Goal: Transaction & Acquisition: Book appointment/travel/reservation

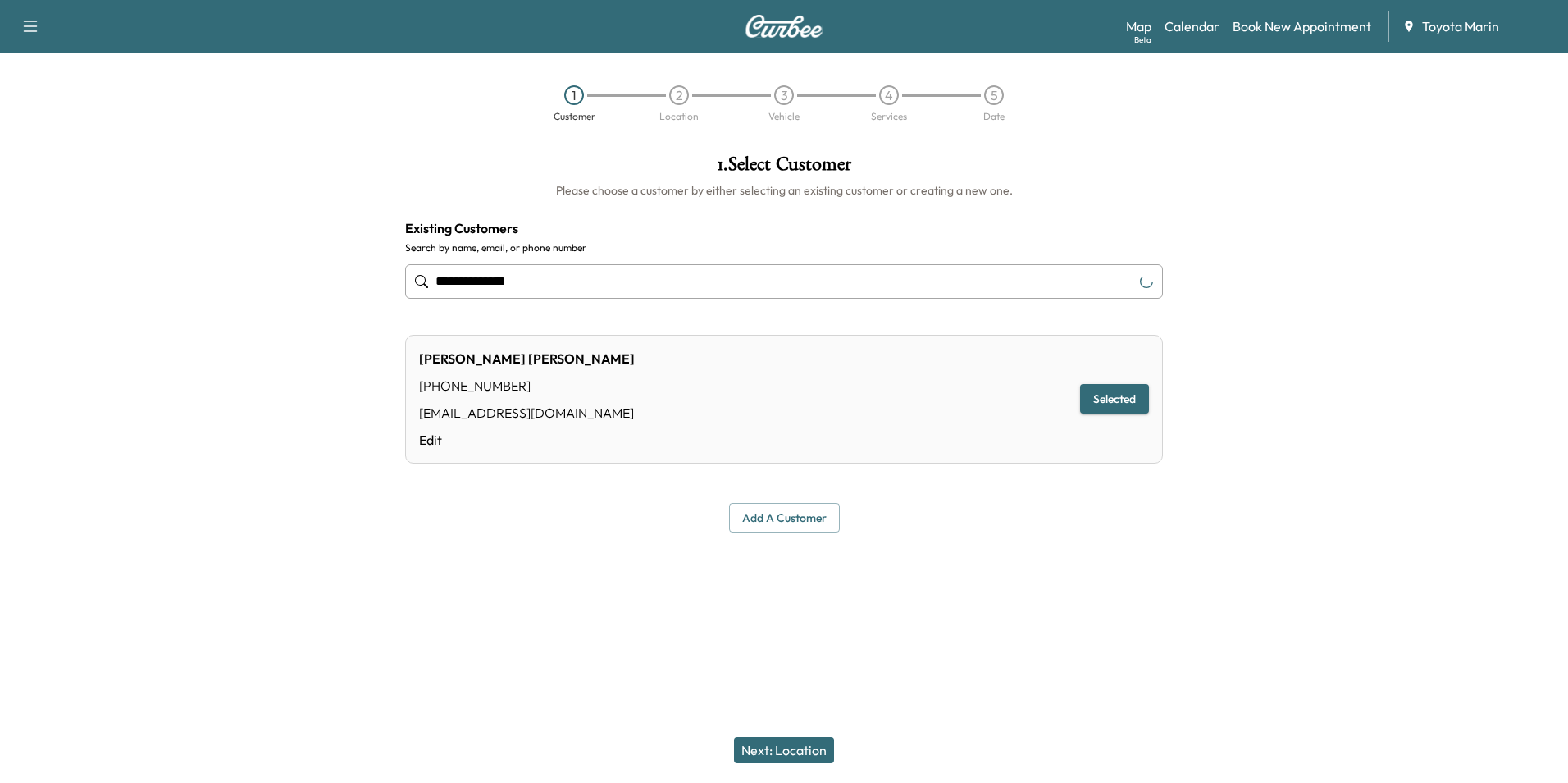
click at [30, 28] on icon "button" at bounding box center [30, 26] width 20 height 20
click at [338, 101] on div "1 Customer 2 Location 3 Vehicle 4 Services 5 Date" at bounding box center [784, 103] width 1568 height 76
click at [1312, 26] on link "Book New Appointment" at bounding box center [1301, 26] width 138 height 20
click at [1260, 20] on link "Book New Appointment" at bounding box center [1301, 26] width 138 height 20
click at [593, 95] on div at bounding box center [607, 95] width 39 height 4
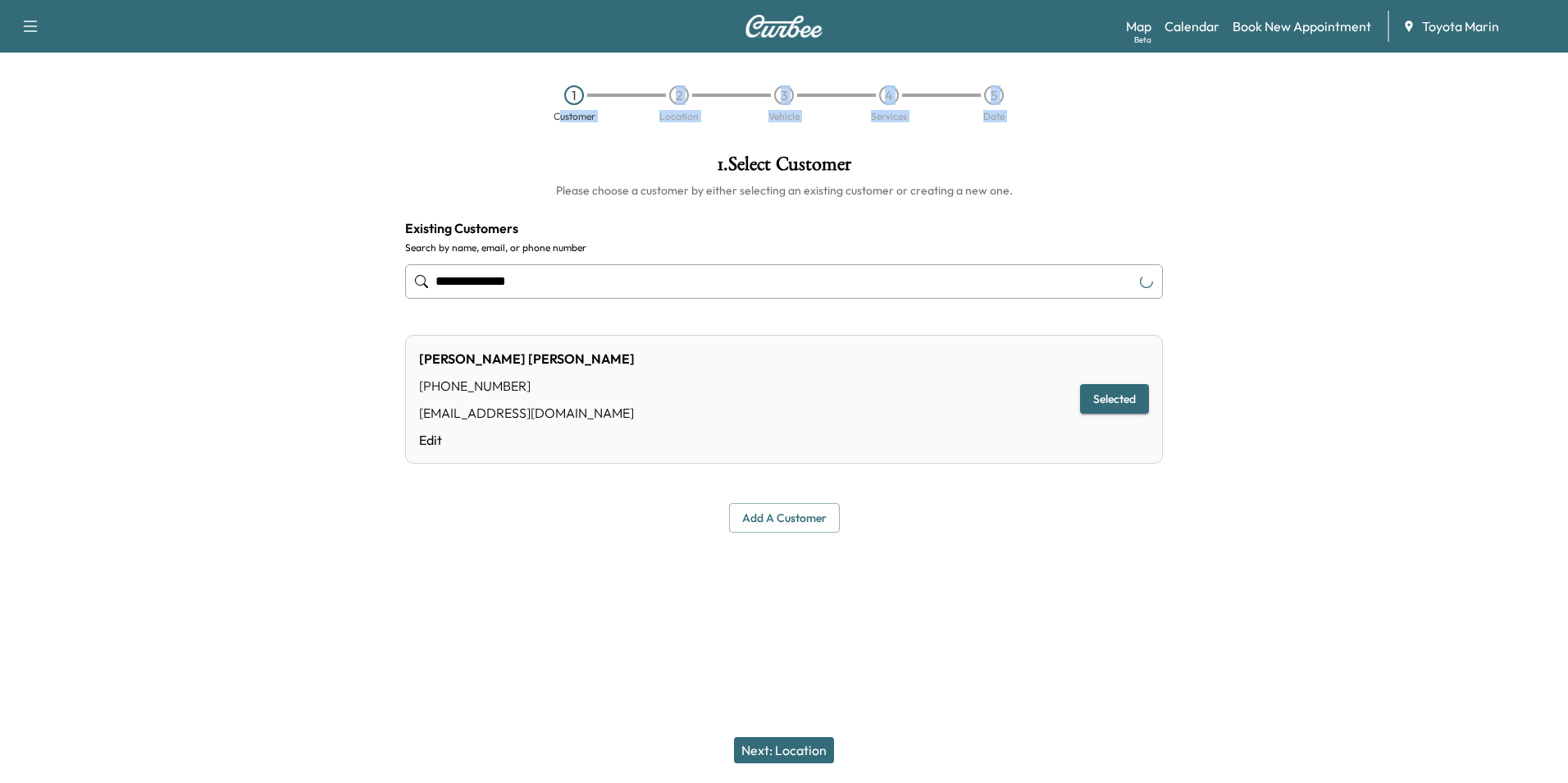
drag, startPoint x: 550, startPoint y: 130, endPoint x: 546, endPoint y: 180, distance: 50.2
click at [546, 180] on div "**********" at bounding box center [784, 392] width 1568 height 783
drag, startPoint x: 546, startPoint y: 180, endPoint x: 585, endPoint y: 273, distance: 100.8
click at [585, 273] on input "**********" at bounding box center [784, 281] width 758 height 35
type input "**********"
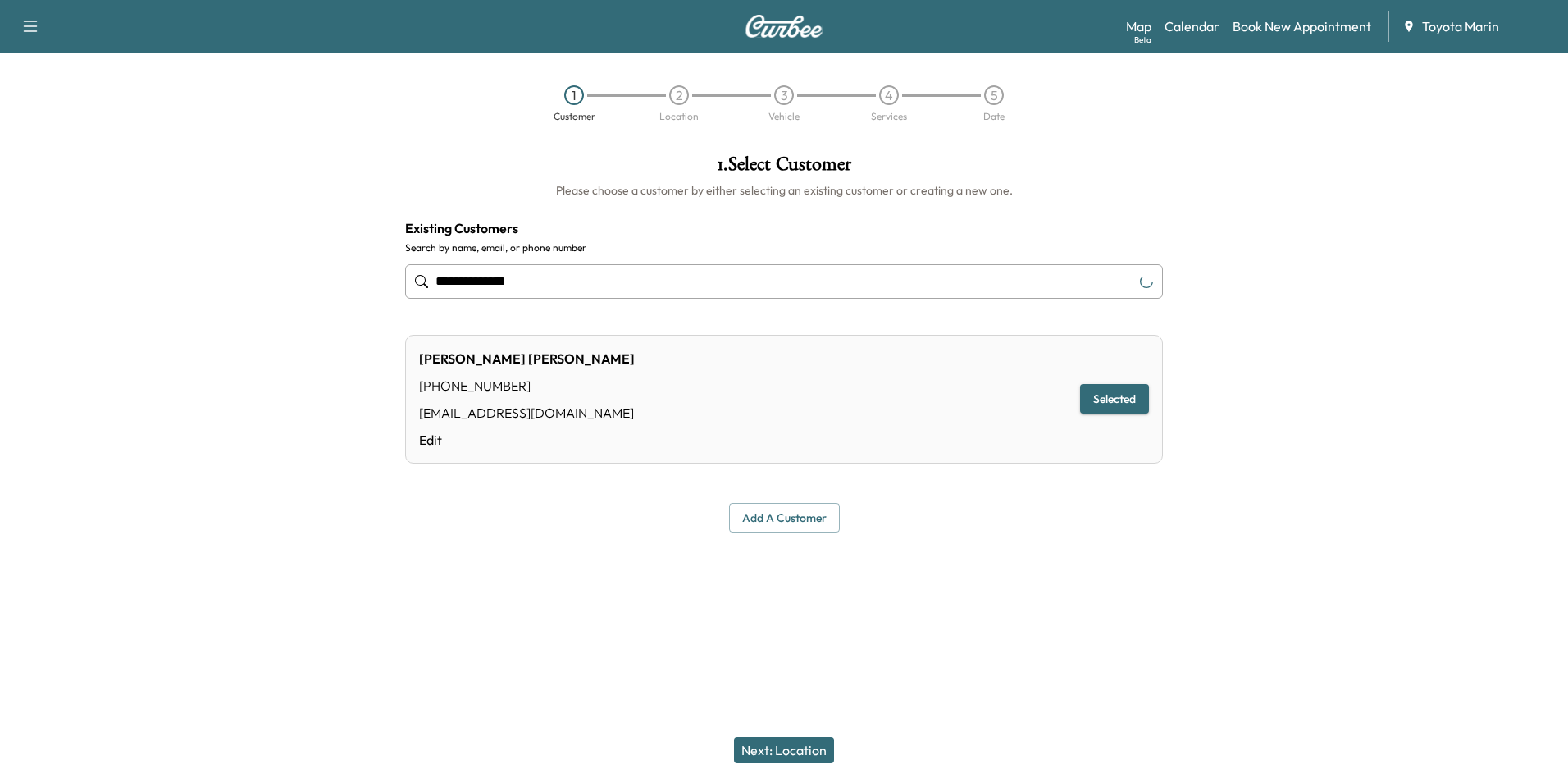
click at [1277, 136] on div "1 Customer 2 Location 3 Vehicle 4 Services 5 Date" at bounding box center [784, 103] width 1568 height 76
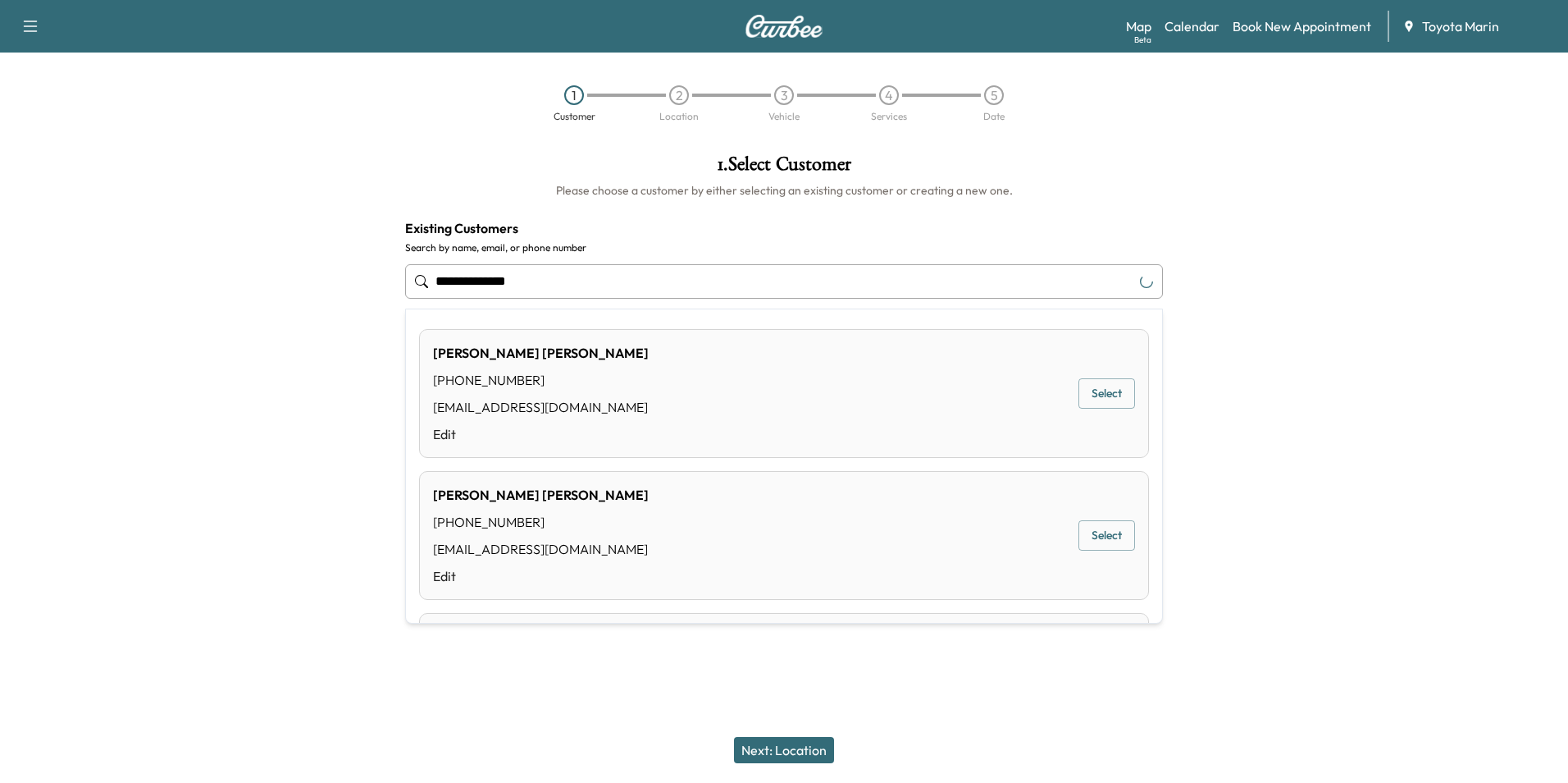
click at [627, 276] on input "**********" at bounding box center [784, 281] width 758 height 35
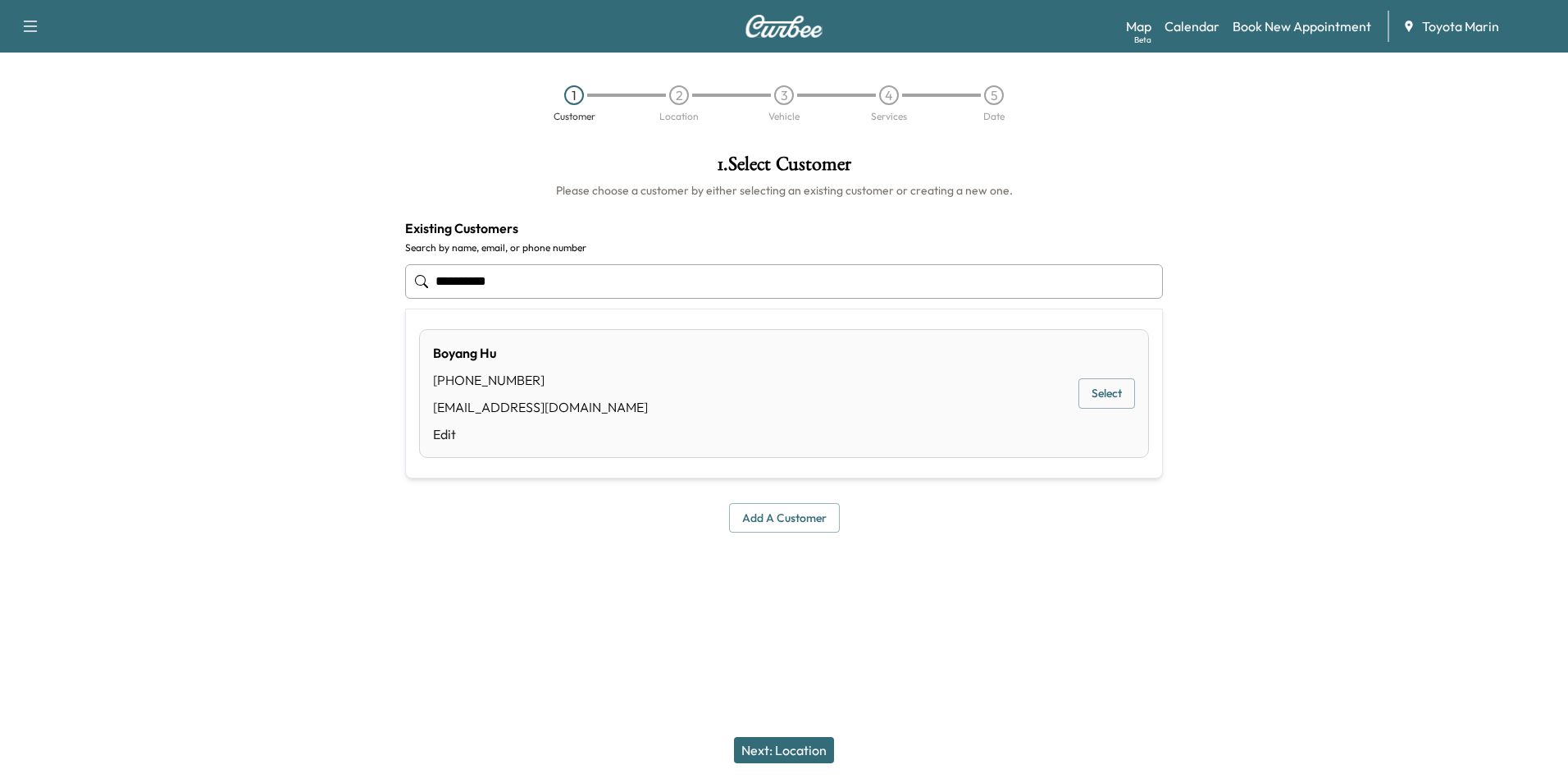
click at [1114, 402] on button "Select" at bounding box center [1106, 393] width 56 height 30
type input "*********"
click at [773, 750] on button "Next: Location" at bounding box center [784, 749] width 100 height 26
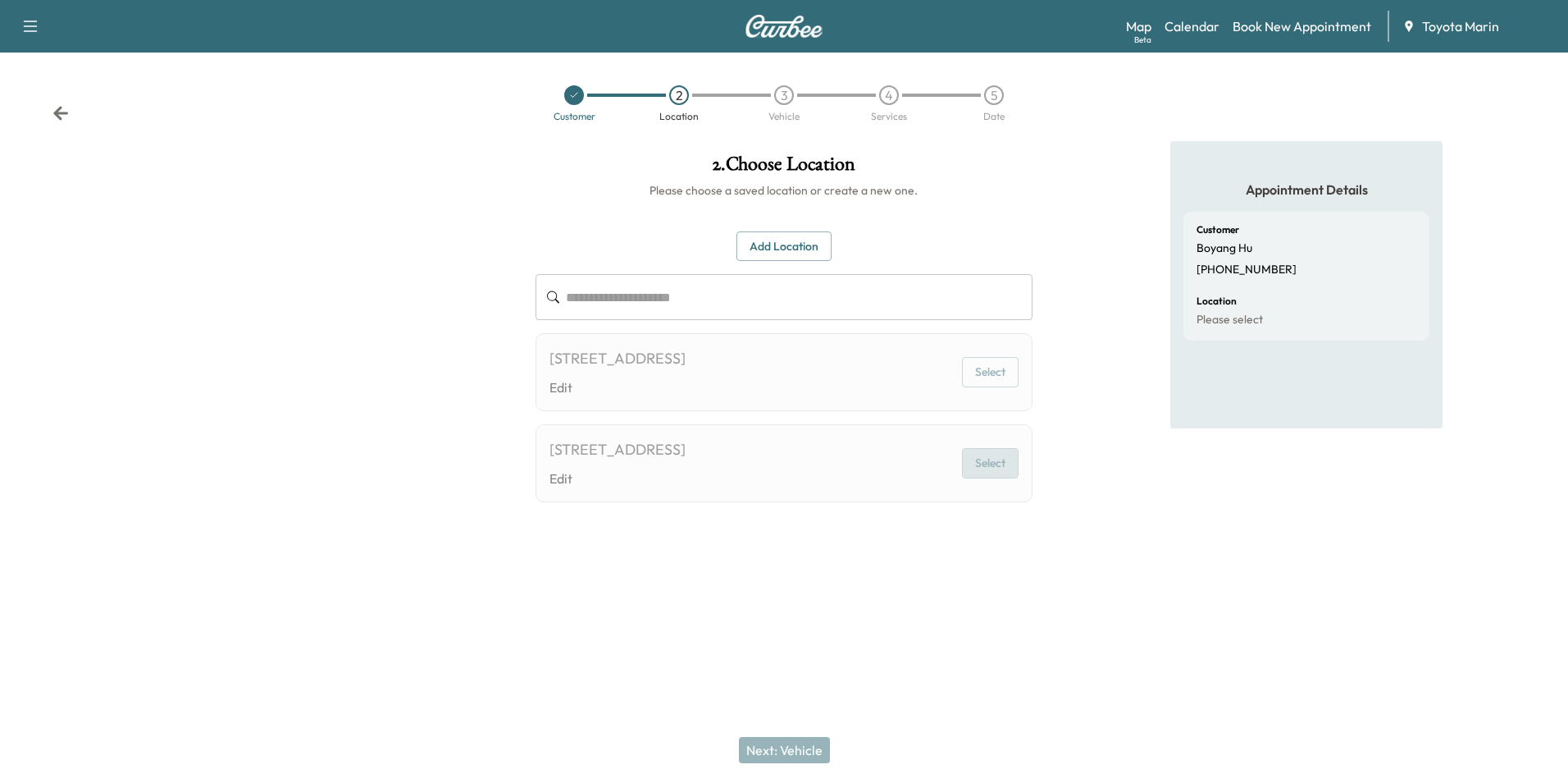
click at [988, 478] on button "Select" at bounding box center [989, 463] width 56 height 30
click at [975, 478] on button "Select" at bounding box center [989, 463] width 56 height 30
click at [685, 461] on div "[STREET_ADDRESS]" at bounding box center [617, 449] width 136 height 23
click at [685, 348] on div "[STREET_ADDRESS]" at bounding box center [617, 359] width 136 height 23
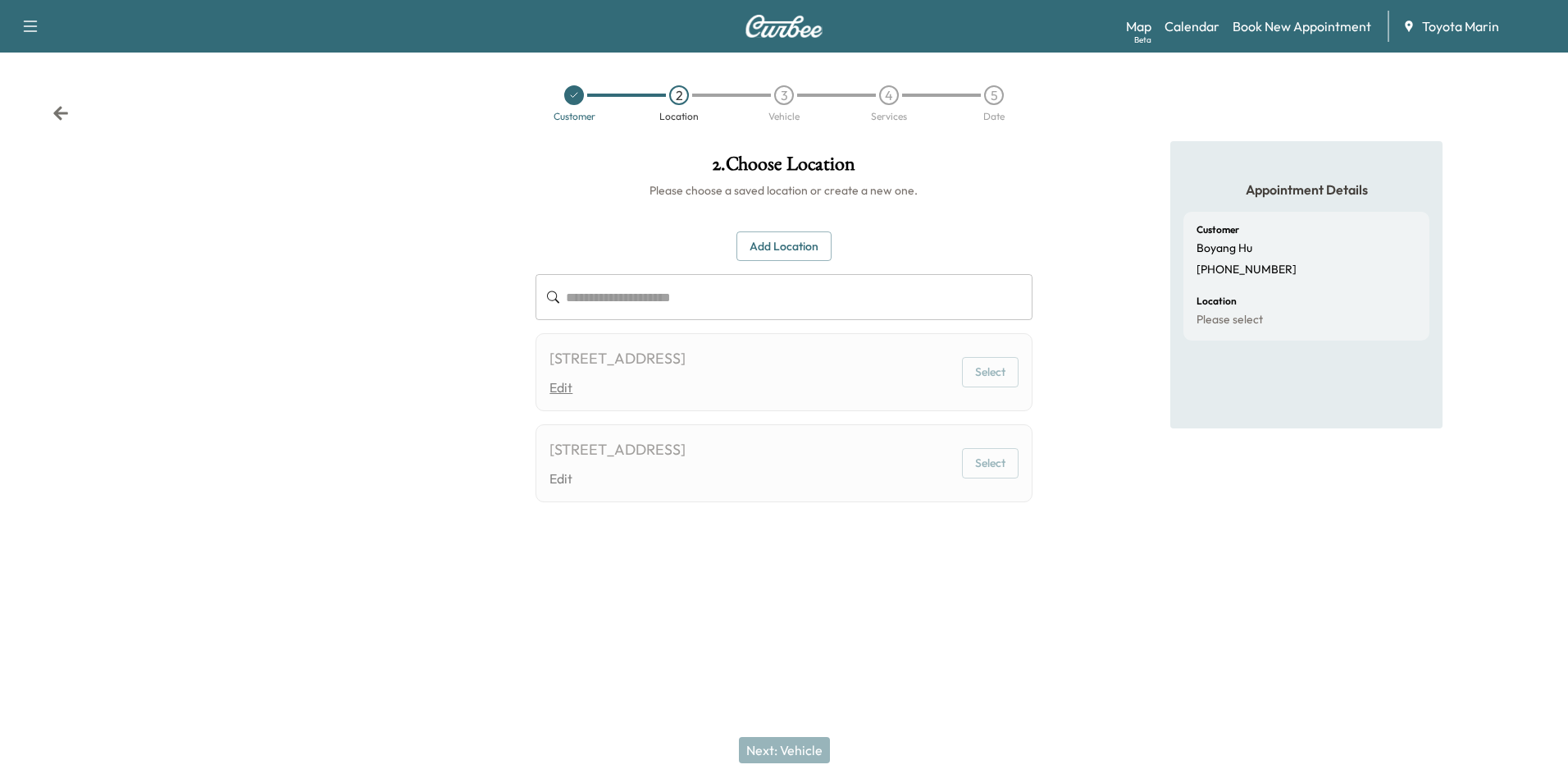
click at [685, 380] on link "Edit" at bounding box center [617, 387] width 136 height 20
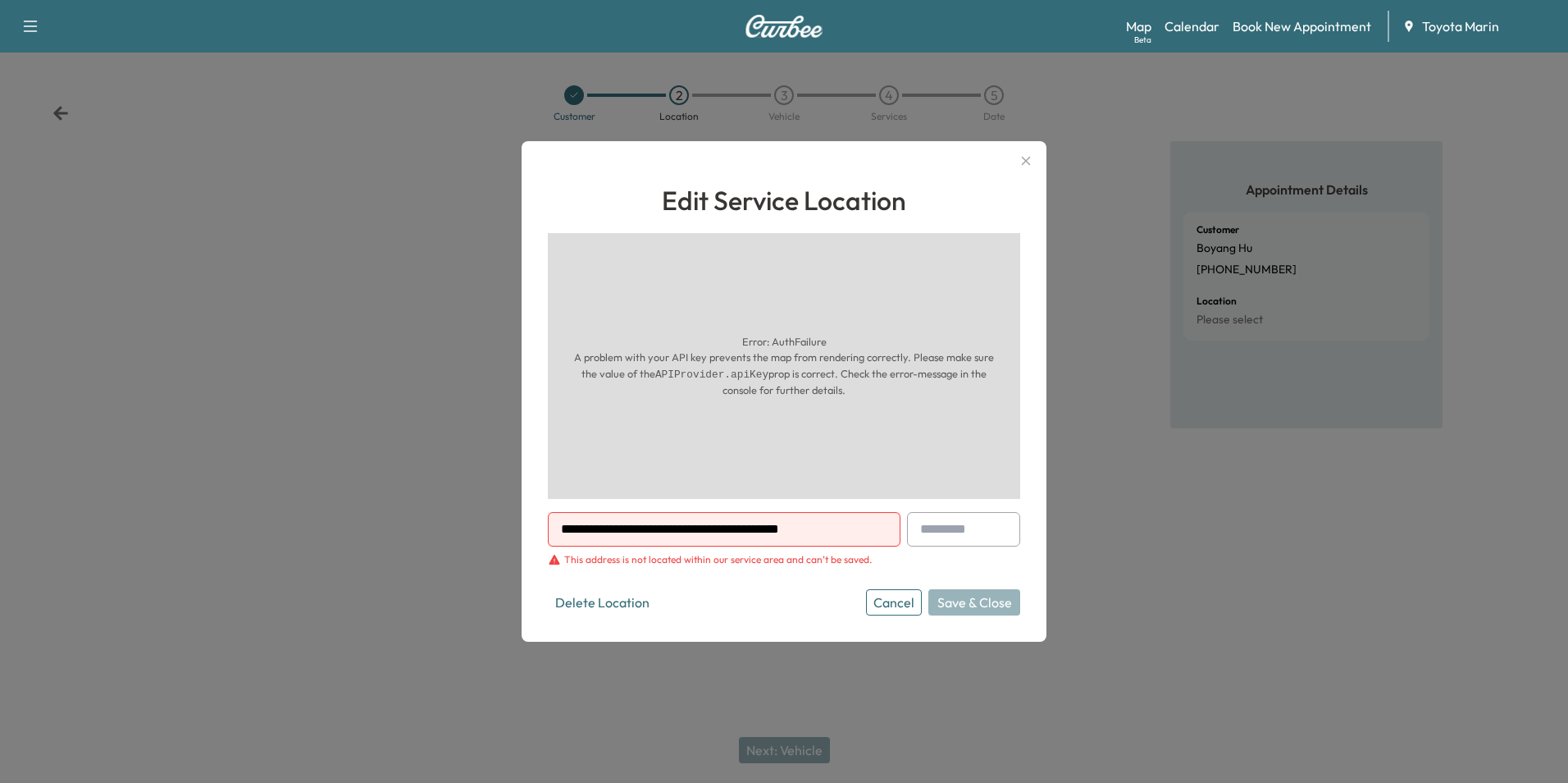
drag, startPoint x: 903, startPoint y: 383, endPoint x: 914, endPoint y: 383, distance: 11.0
click at [914, 383] on p "A problem with your API key prevents the map from rendering correctly. Please m…" at bounding box center [784, 374] width 433 height 48
click at [939, 373] on p "A problem with your API key prevents the map from rendering correctly. Please m…" at bounding box center [784, 374] width 433 height 48
drag, startPoint x: 939, startPoint y: 373, endPoint x: 1094, endPoint y: 431, distance: 165.5
click at [1094, 431] on div at bounding box center [784, 392] width 1568 height 783
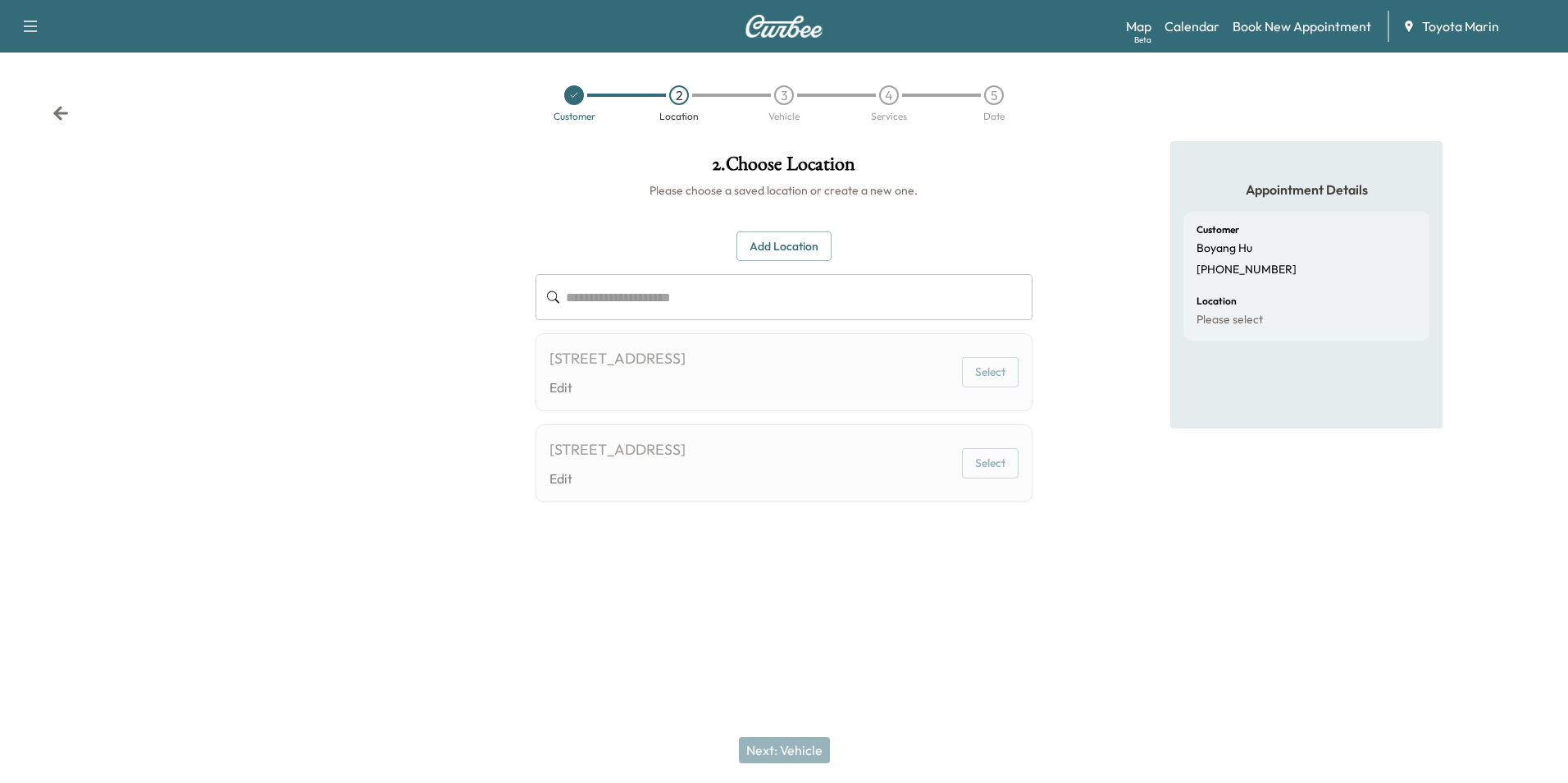
click at [1093, 432] on div "Appointment Details Customer Boyang Hu [PHONE_NUMBER] Location Please select" at bounding box center [1307, 344] width 522 height 407
click at [29, 29] on icon "button" at bounding box center [30, 26] width 20 height 20
click at [37, 90] on button "Log Out" at bounding box center [57, 92] width 62 height 26
